Goal: Information Seeking & Learning: Learn about a topic

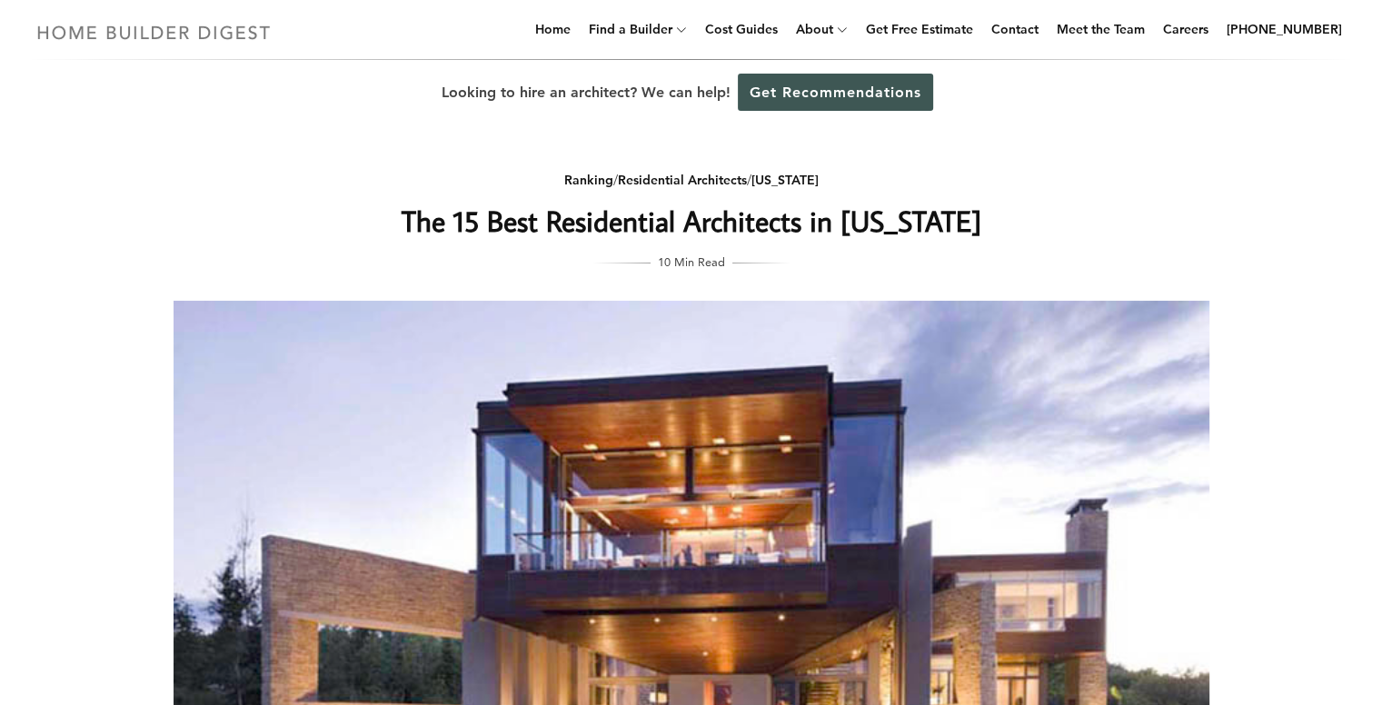
click at [99, 37] on img at bounding box center [154, 32] width 250 height 35
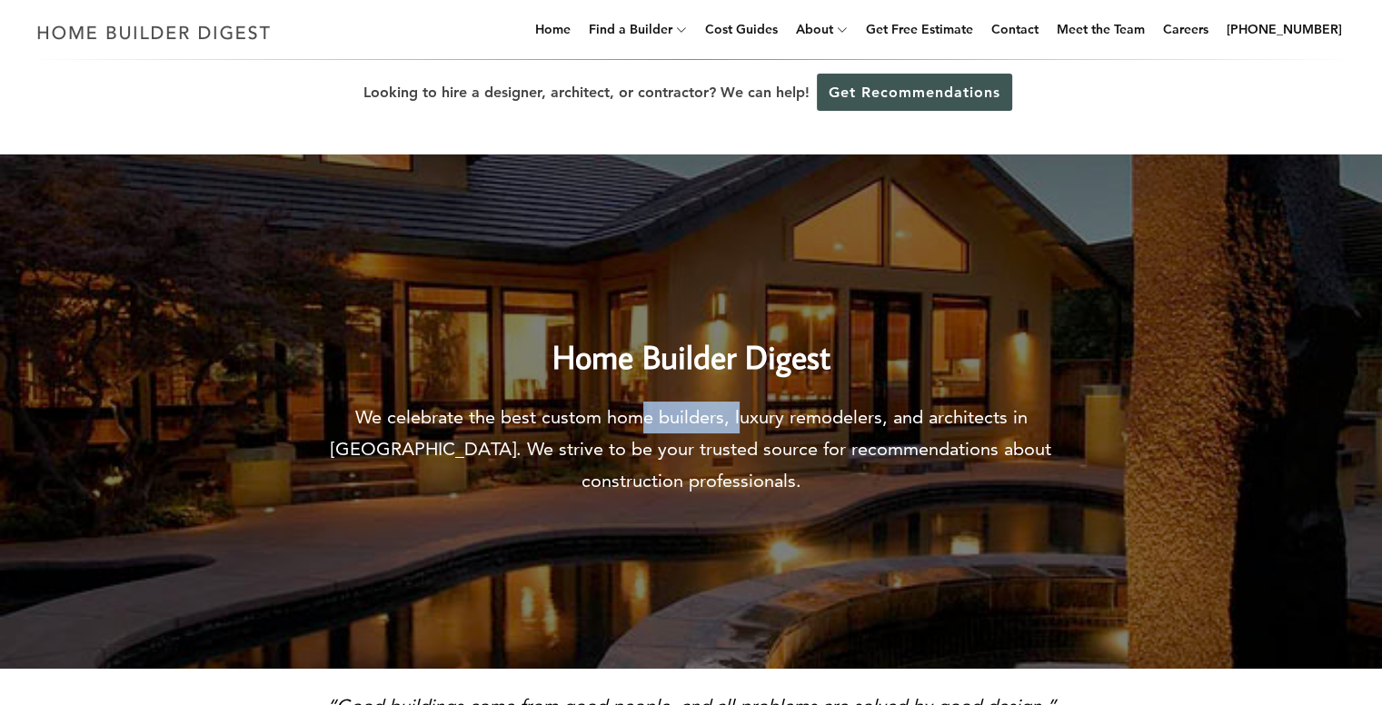
drag, startPoint x: 610, startPoint y: 405, endPoint x: 705, endPoint y: 403, distance: 95.4
click at [705, 403] on p "We celebrate the best custom home builders, luxury remodelers, and architects i…" at bounding box center [691, 449] width 772 height 95
click at [720, 396] on div "Home Builder Digest We celebrate the best custom home builders, luxury remodele…" at bounding box center [691, 398] width 772 height 197
click at [721, 393] on div "Home Builder Digest We celebrate the best custom home builders, luxury remodele…" at bounding box center [691, 398] width 772 height 197
